Goal: Transaction & Acquisition: Purchase product/service

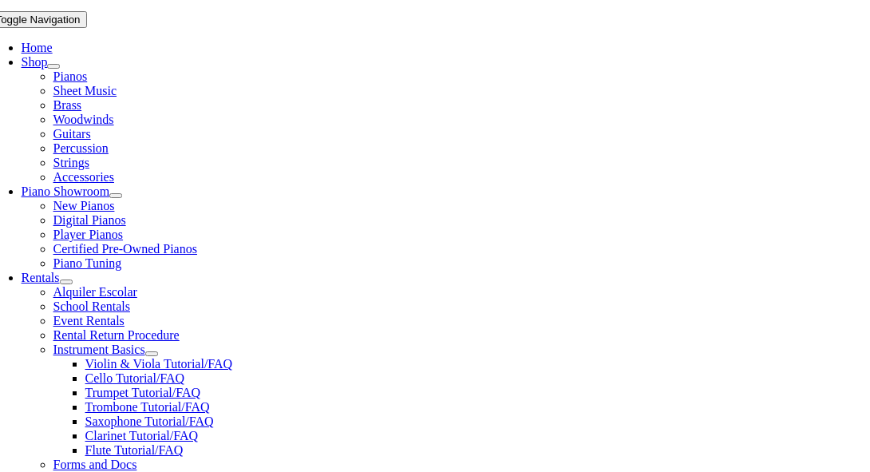
scroll to position [306, 0]
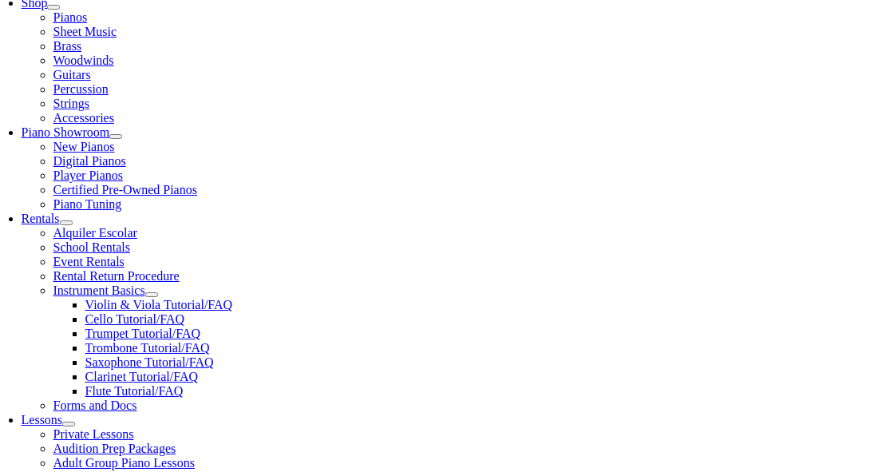
scroll to position [407, 0]
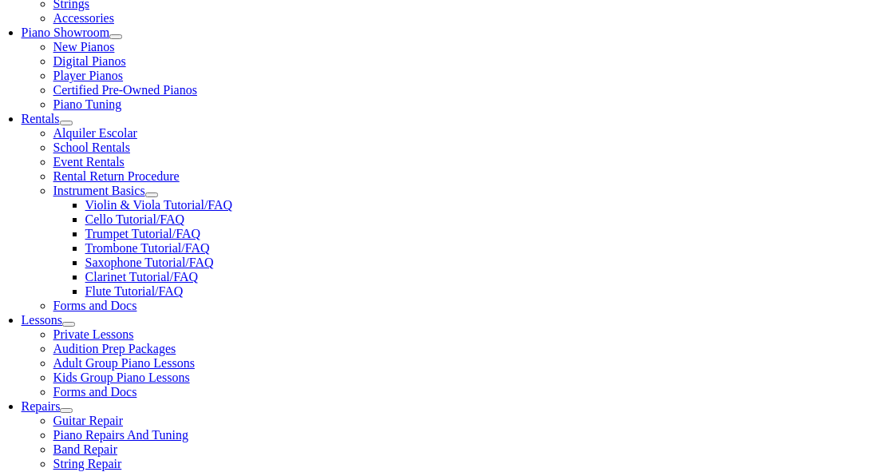
scroll to position [474, 0]
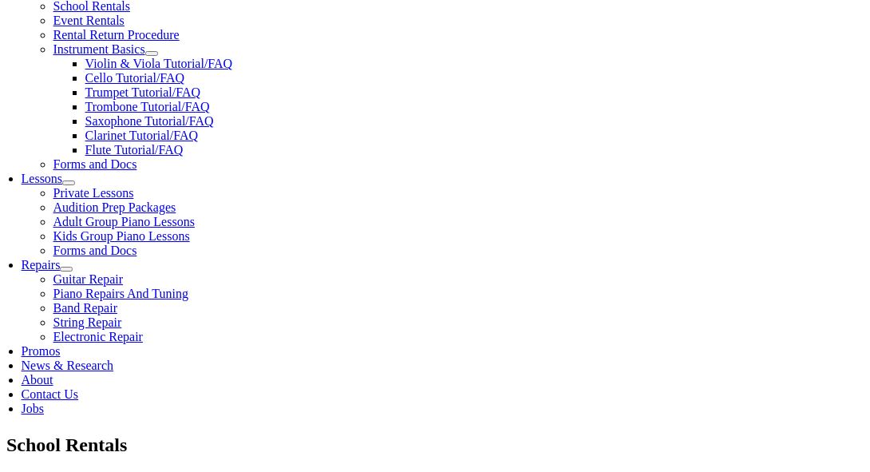
scroll to position [608, 0]
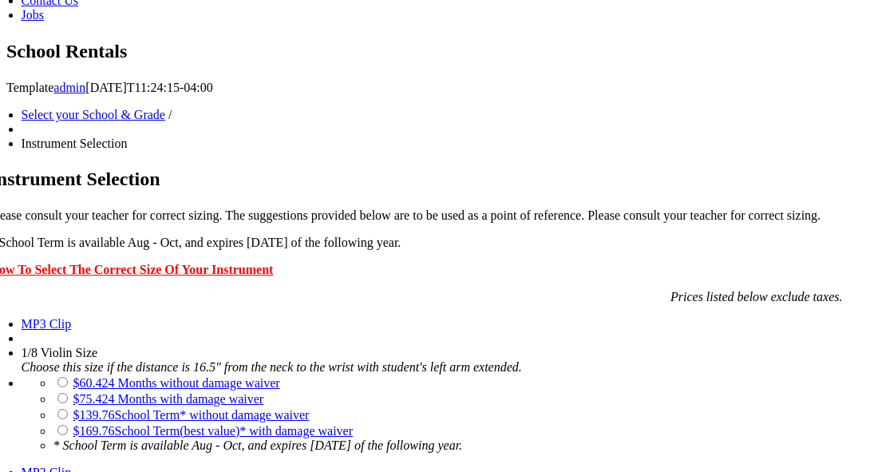
scroll to position [976, 0]
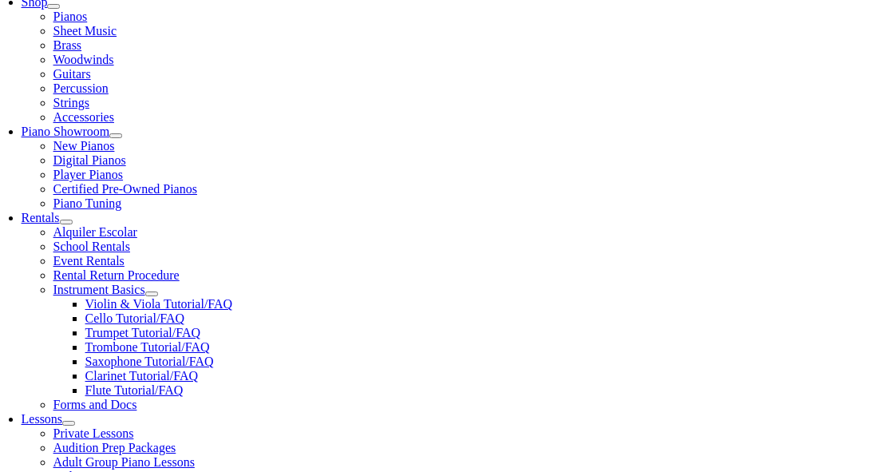
scroll to position [365, 0]
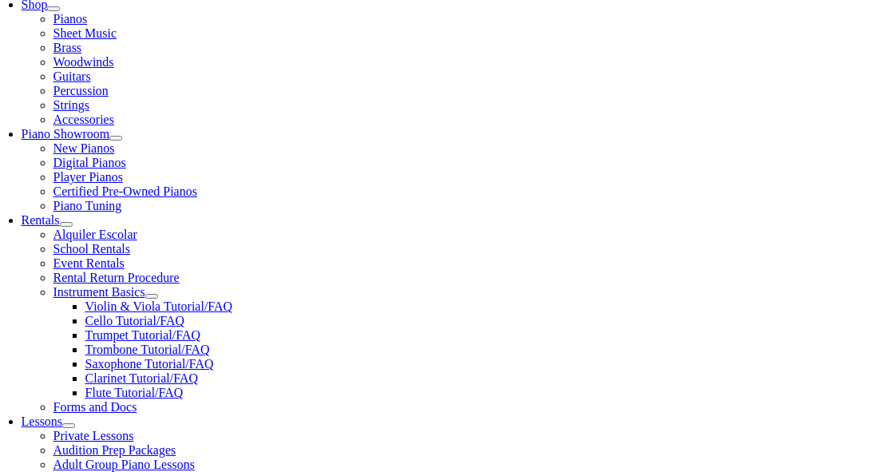
checkbox input"] "true"
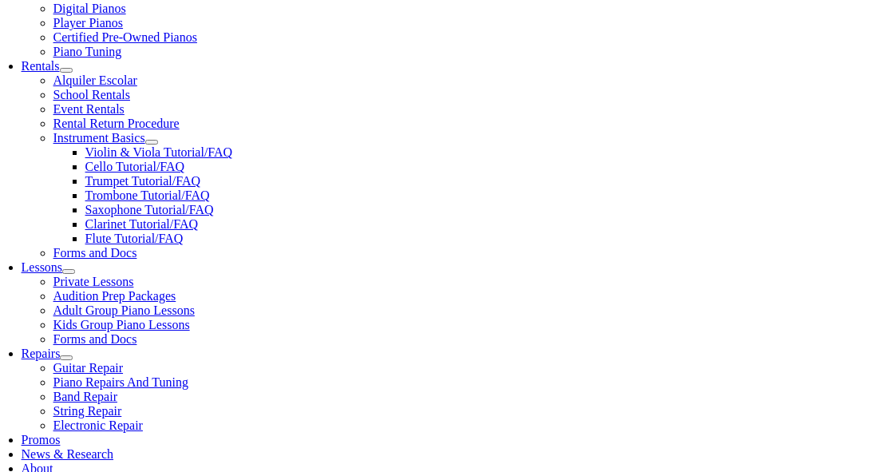
scroll to position [519, 0]
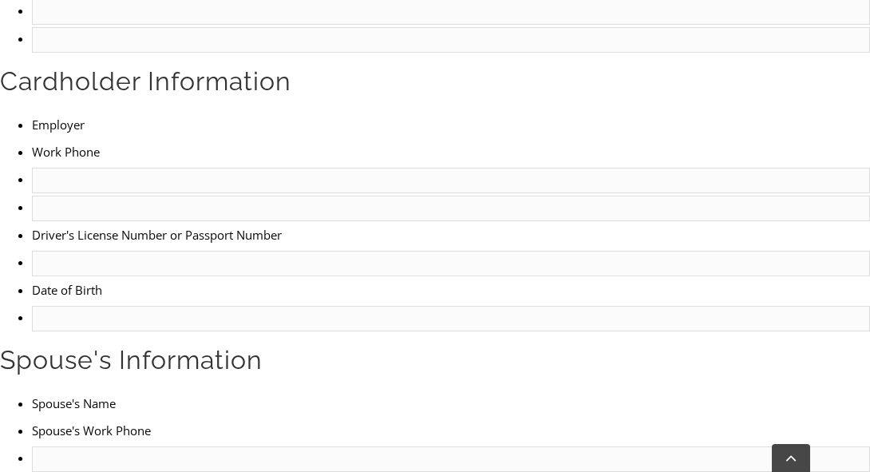
scroll to position [840, 0]
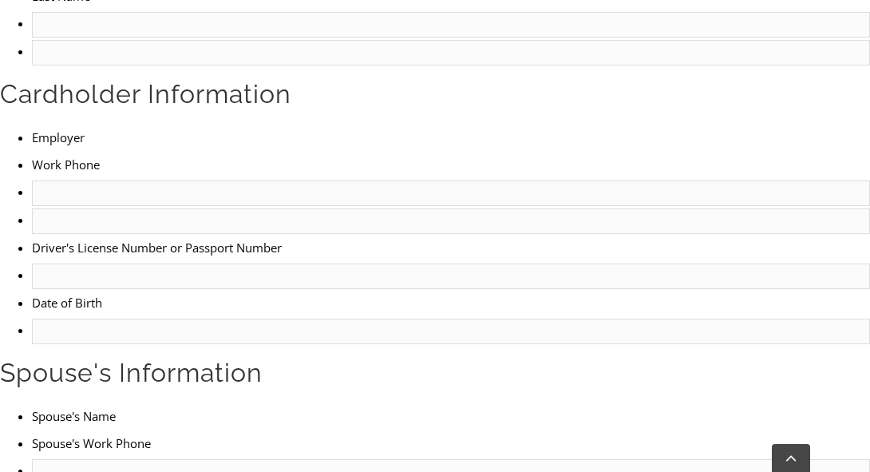
type input "1"
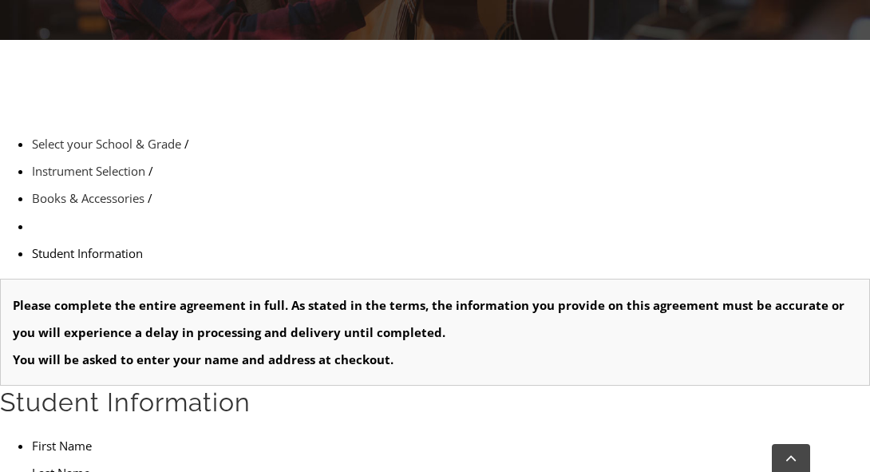
scroll to position [365, 0]
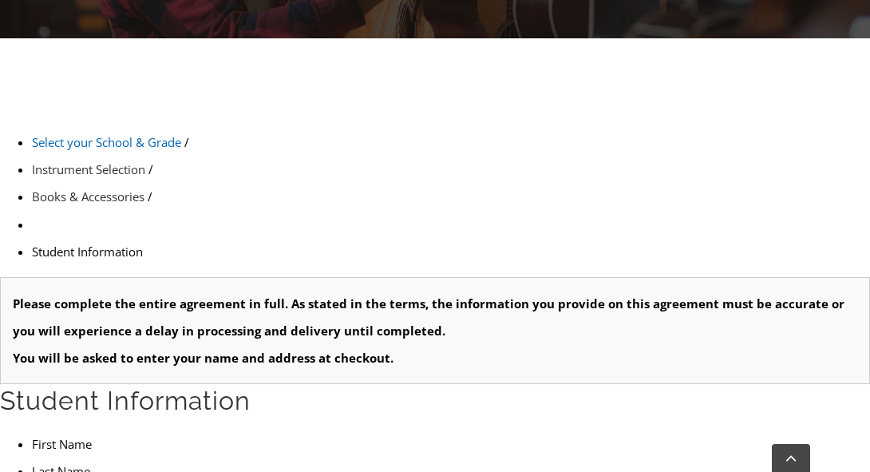
click at [106, 134] on link "Select your School & Grade" at bounding box center [106, 142] width 149 height 16
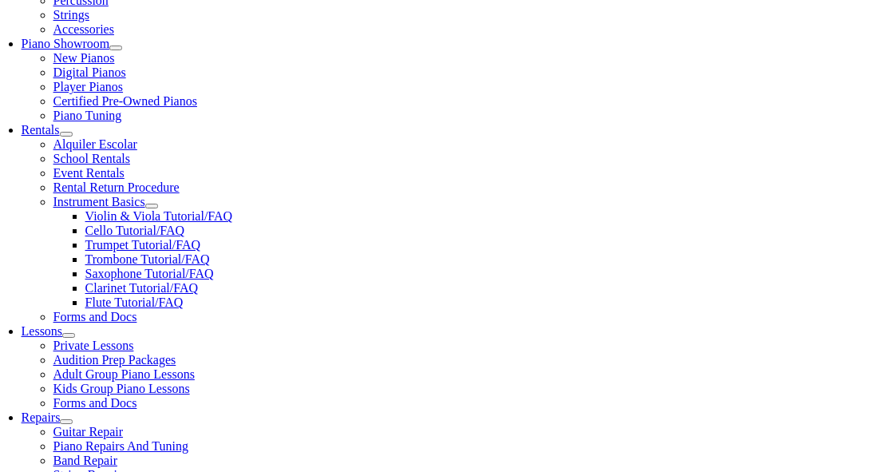
scroll to position [454, 0]
